Goal: Task Accomplishment & Management: Complete application form

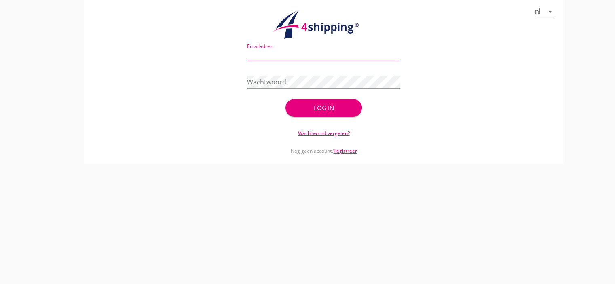
type input "[EMAIL_ADDRESS][DOMAIN_NAME]"
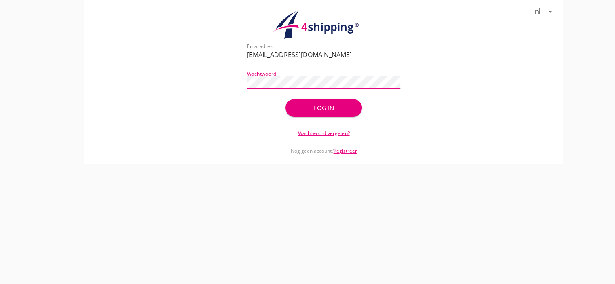
click at [311, 106] on div "Log in" at bounding box center [323, 108] width 51 height 9
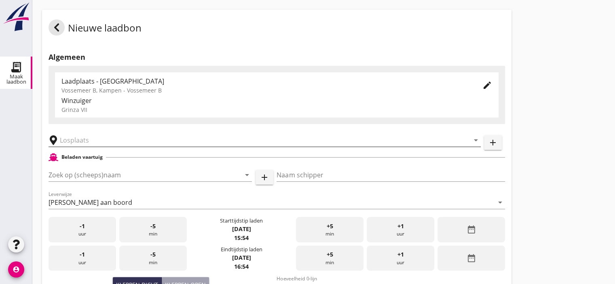
click at [84, 140] on input "text" at bounding box center [259, 140] width 398 height 13
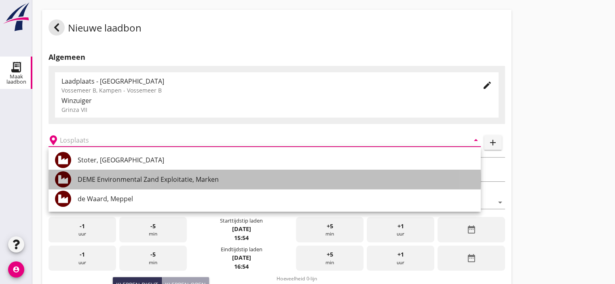
click at [144, 175] on div "DEME Environmental Zand Exploitatie, Marken" at bounding box center [276, 180] width 397 height 10
type input "DEME Environmental Zand Exploitatie, Marken"
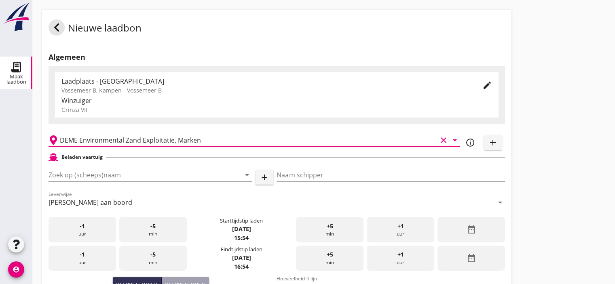
click at [104, 196] on div "[PERSON_NAME] aan boord" at bounding box center [271, 202] width 445 height 13
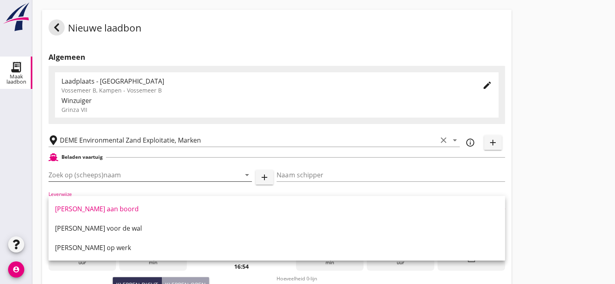
click at [107, 174] on input "Zoek op (scheeps)naam" at bounding box center [139, 175] width 181 height 13
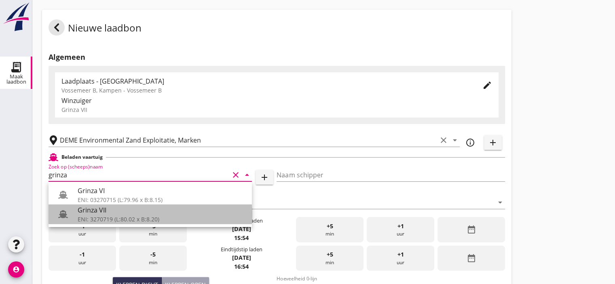
click at [100, 215] on div "Grinza VII" at bounding box center [162, 210] width 168 height 10
type input "Grinza VII"
type input "[PERSON_NAME]-[PERSON_NAME]"
type input "646"
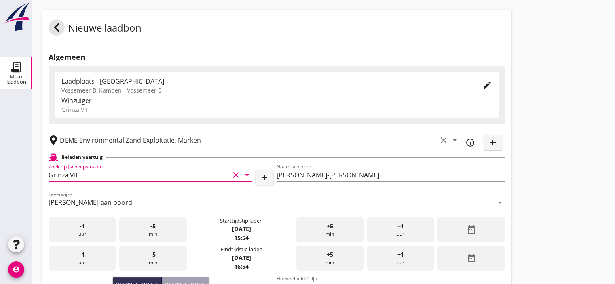
type input "Grinza VII"
click at [334, 231] on div "+5 min" at bounding box center [330, 229] width 68 height 25
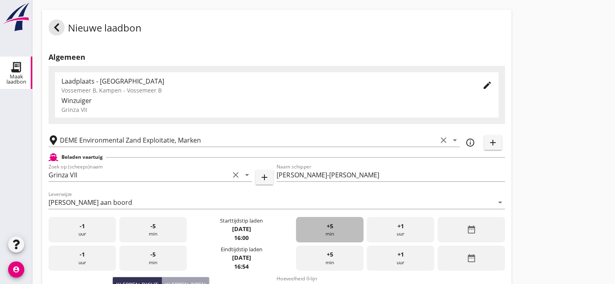
click at [334, 231] on div "+5 min" at bounding box center [330, 229] width 68 height 25
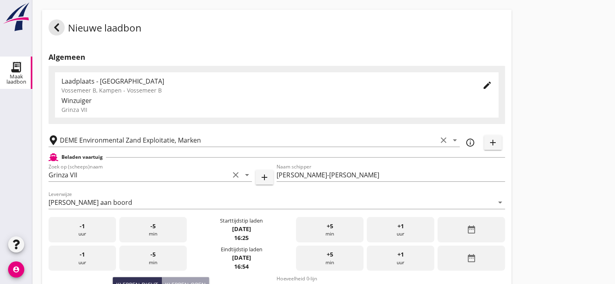
click at [334, 231] on div "+5 min" at bounding box center [330, 229] width 68 height 25
click at [391, 259] on div "+1 uur" at bounding box center [401, 258] width 68 height 25
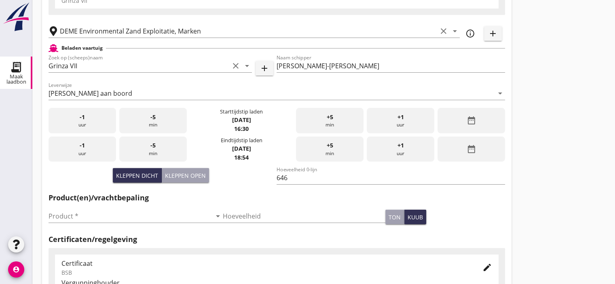
scroll to position [112, 0]
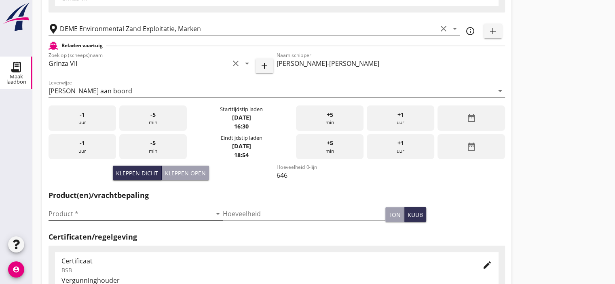
click at [83, 213] on input "Product *" at bounding box center [130, 213] width 163 height 13
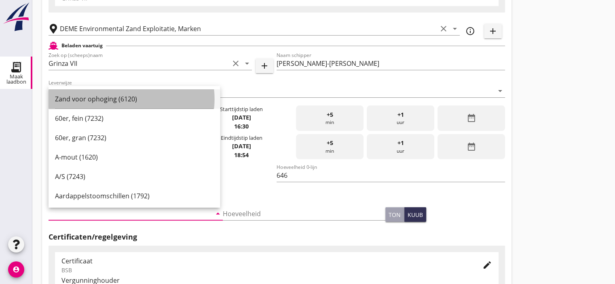
click at [89, 97] on div "Zand voor ophoging (6120)" at bounding box center [134, 99] width 159 height 10
type input "Zand voor ophoging (6120)"
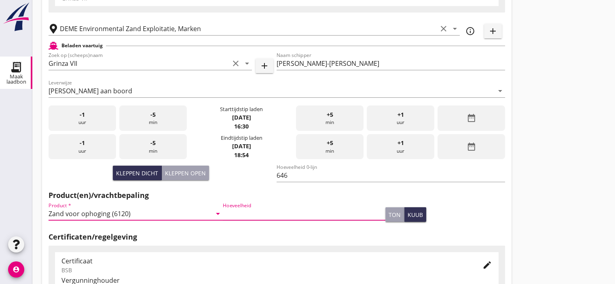
click at [246, 214] on input "Hoeveelheid" at bounding box center [304, 213] width 163 height 13
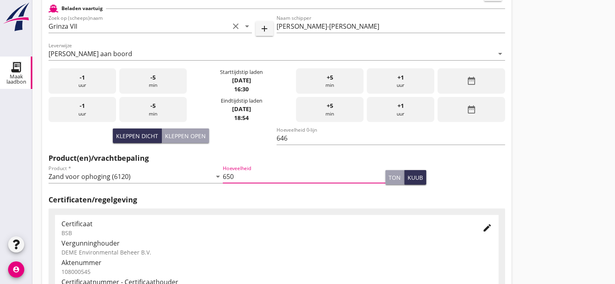
scroll to position [147, 0]
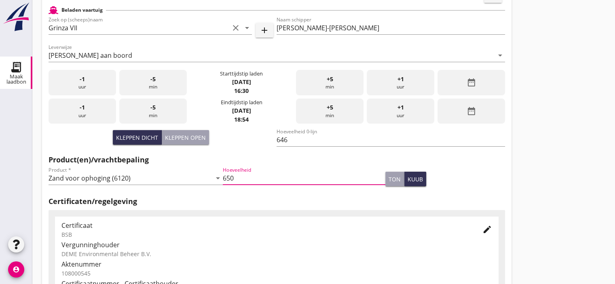
type input "650"
